Goal: Transaction & Acquisition: Purchase product/service

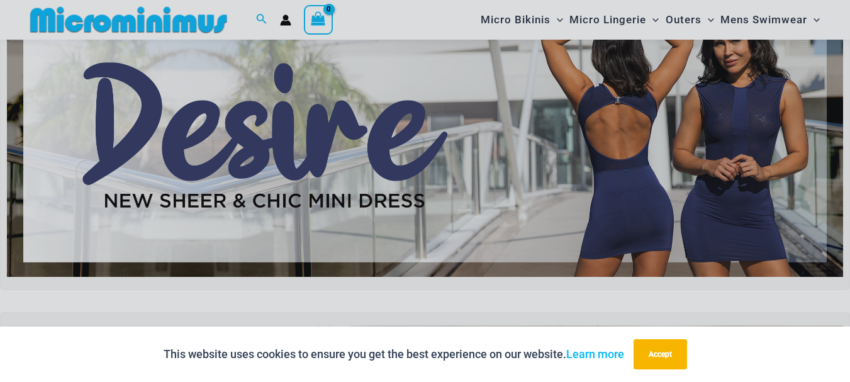
scroll to position [963, 0]
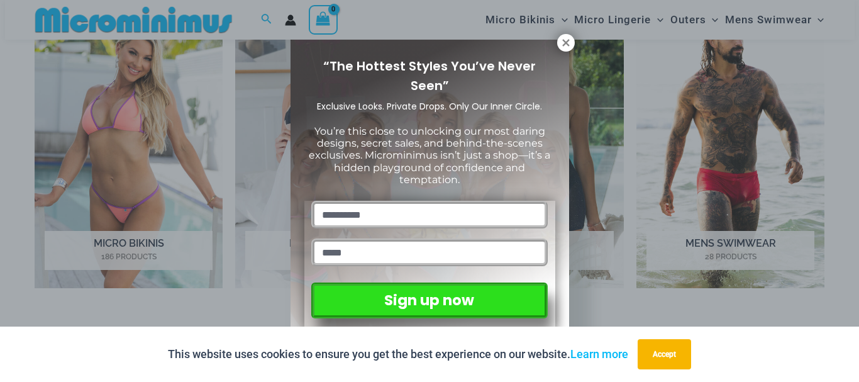
drag, startPoint x: 854, startPoint y: 28, endPoint x: 613, endPoint y: 91, distance: 248.8
click at [565, 43] on icon at bounding box center [565, 42] width 7 height 7
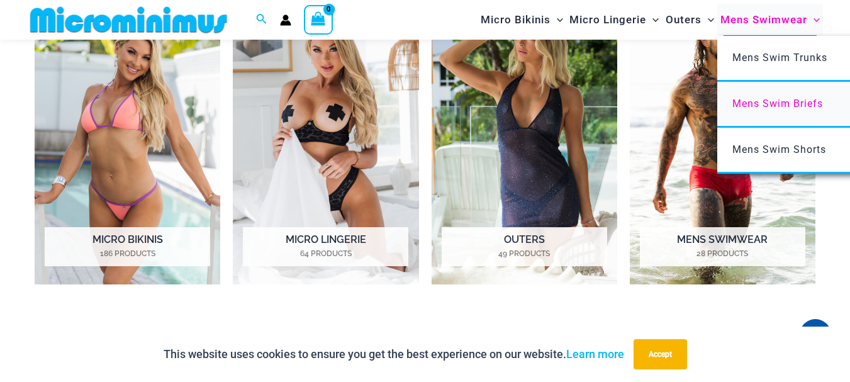
click at [788, 101] on span "Mens Swim Briefs" at bounding box center [777, 103] width 91 height 12
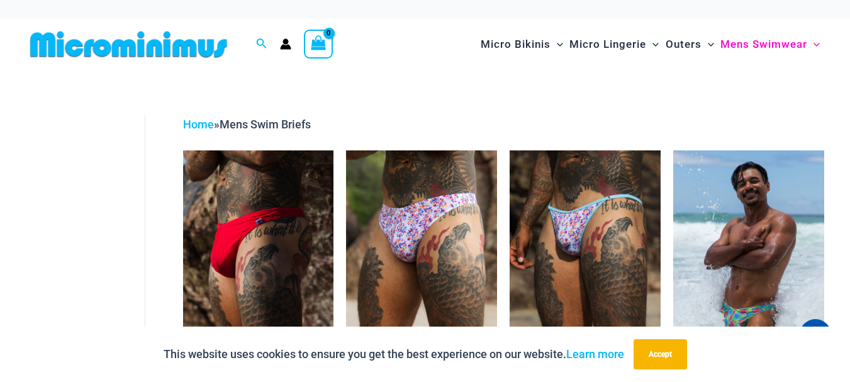
drag, startPoint x: 855, startPoint y: 109, endPoint x: 846, endPoint y: 82, distance: 27.8
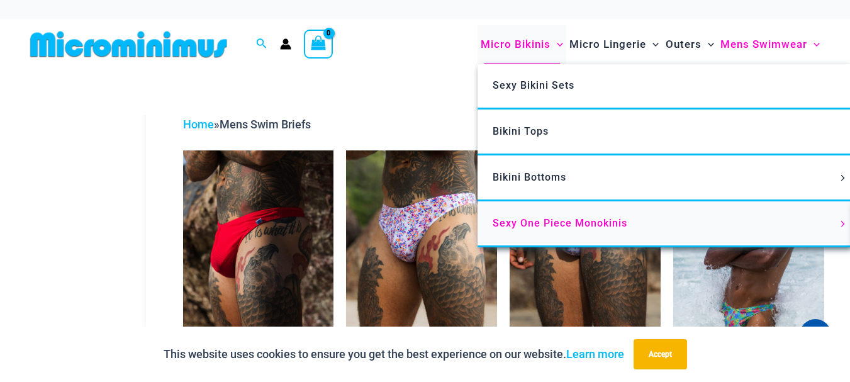
click at [541, 225] on span "Sexy One Piece Monokinis" at bounding box center [559, 223] width 135 height 12
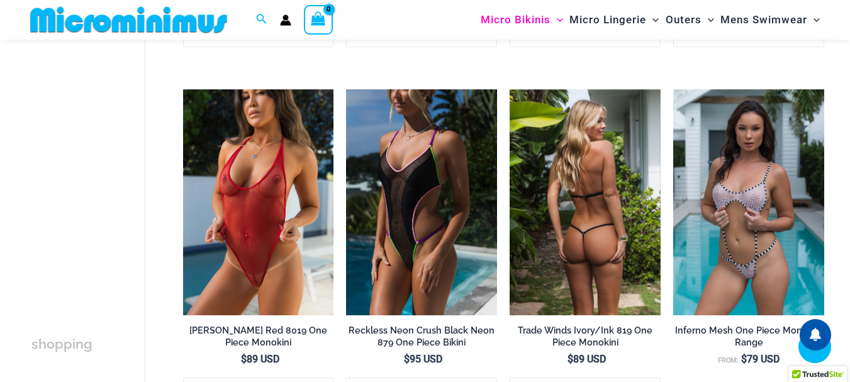
scroll to position [401, 0]
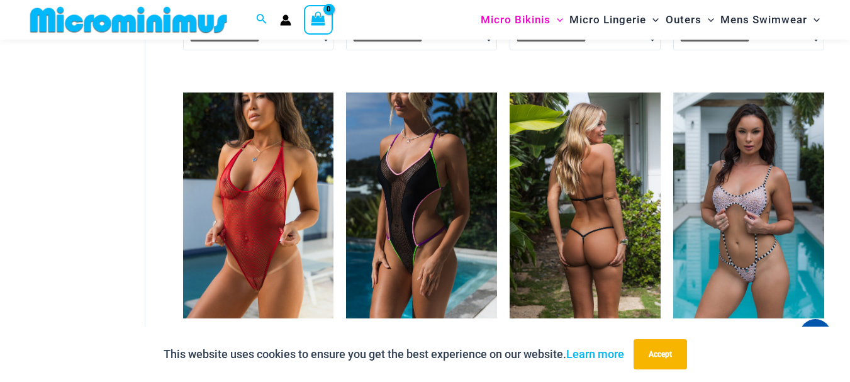
click at [568, 221] on img at bounding box center [584, 205] width 151 height 226
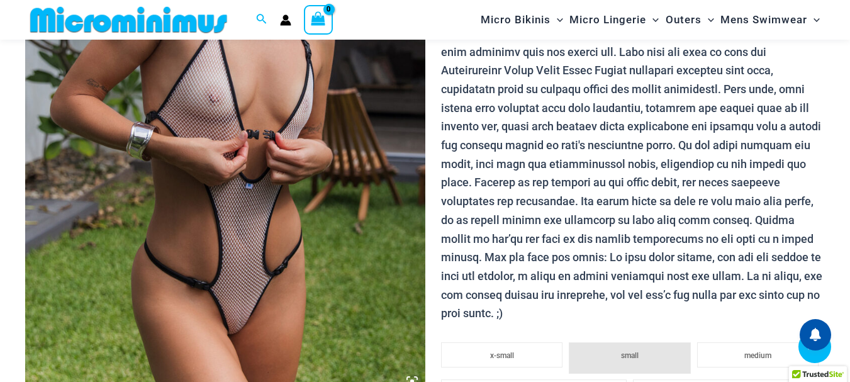
scroll to position [635, 0]
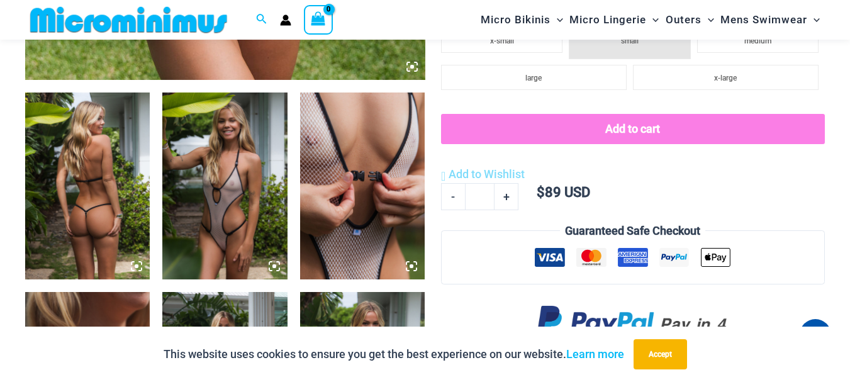
drag, startPoint x: 202, startPoint y: 157, endPoint x: 858, endPoint y: 64, distance: 663.1
click at [202, 157] on img at bounding box center [224, 185] width 125 height 187
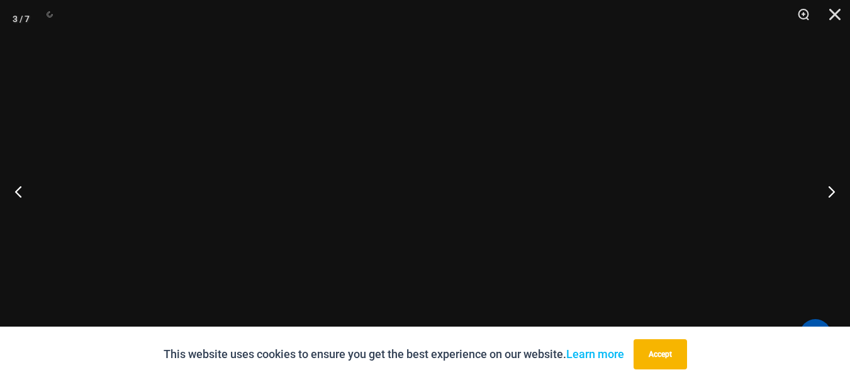
scroll to position [710, 0]
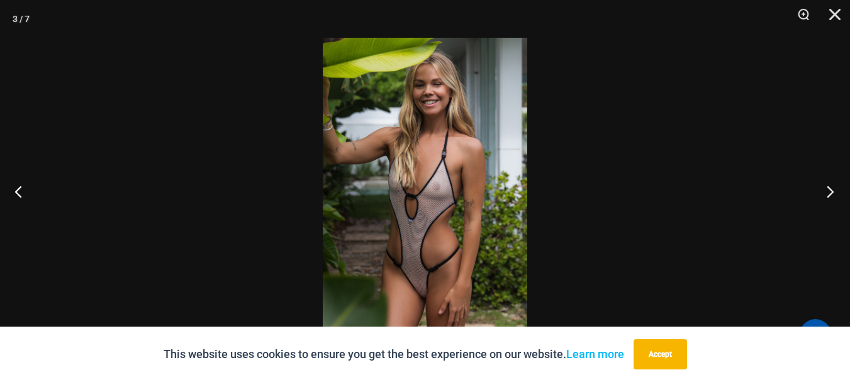
click at [826, 191] on button "Next" at bounding box center [825, 191] width 47 height 63
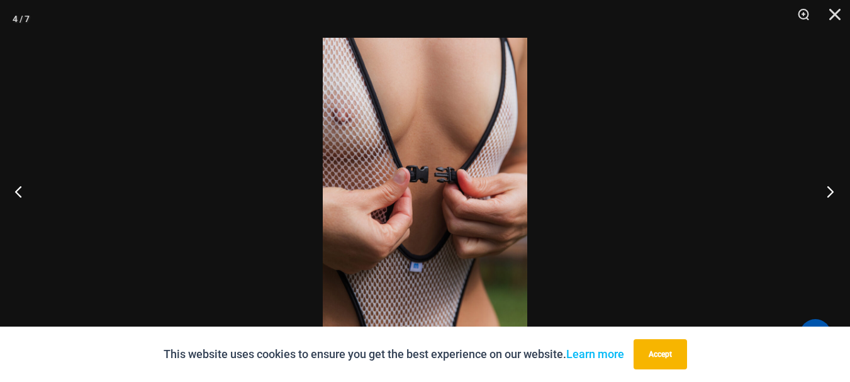
click at [840, 189] on button "Next" at bounding box center [825, 191] width 47 height 63
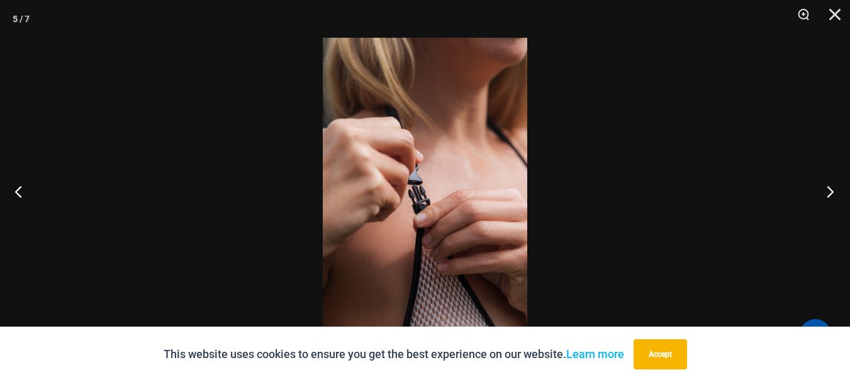
click at [843, 192] on button "Next" at bounding box center [825, 191] width 47 height 63
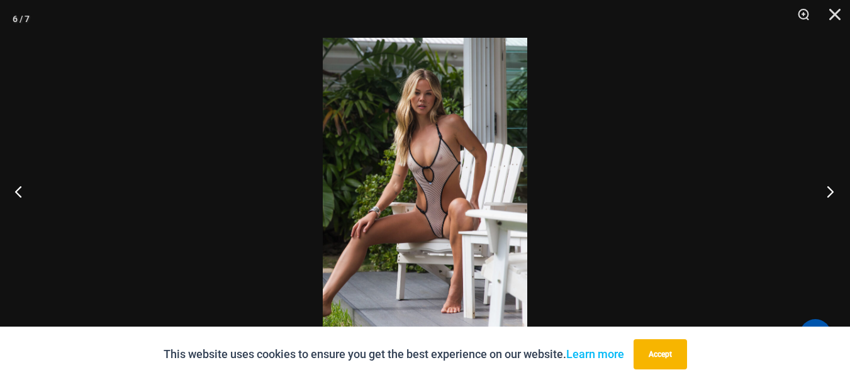
click at [845, 191] on button "Next" at bounding box center [825, 191] width 47 height 63
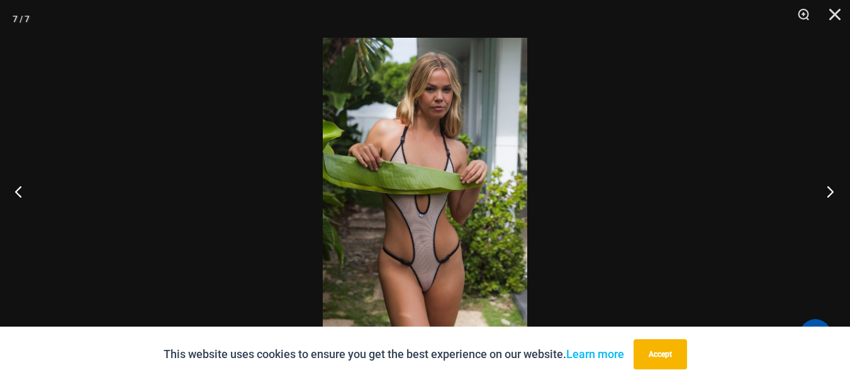
click at [828, 192] on button "Next" at bounding box center [825, 191] width 47 height 63
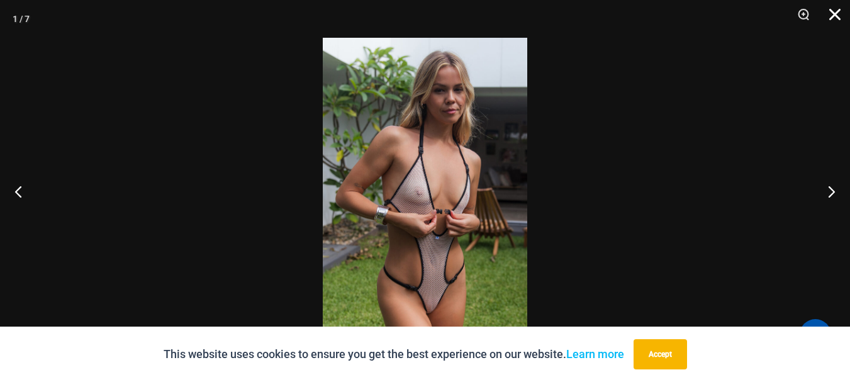
click at [830, 12] on button "Close" at bounding box center [829, 19] width 31 height 38
